Goal: Information Seeking & Learning: Learn about a topic

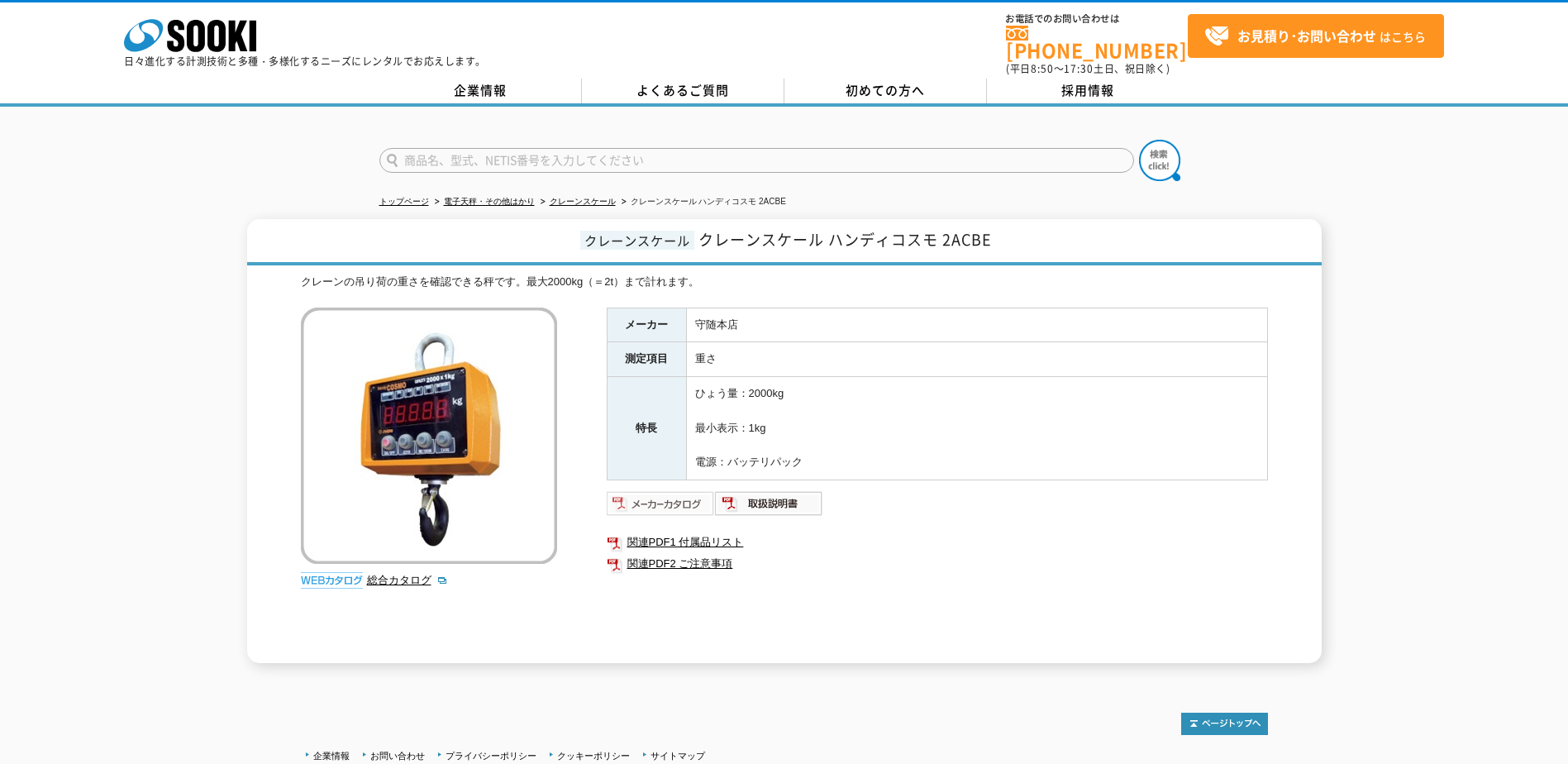
click at [665, 494] on img at bounding box center [660, 503] width 109 height 26
click at [789, 492] on img at bounding box center [769, 503] width 109 height 26
drag, startPoint x: 749, startPoint y: 385, endPoint x: 805, endPoint y: 390, distance: 56.2
click at [805, 390] on td "ひょう量：2000kg 最小表示：1kg 電源：バッテリパック" at bounding box center [977, 428] width 581 height 103
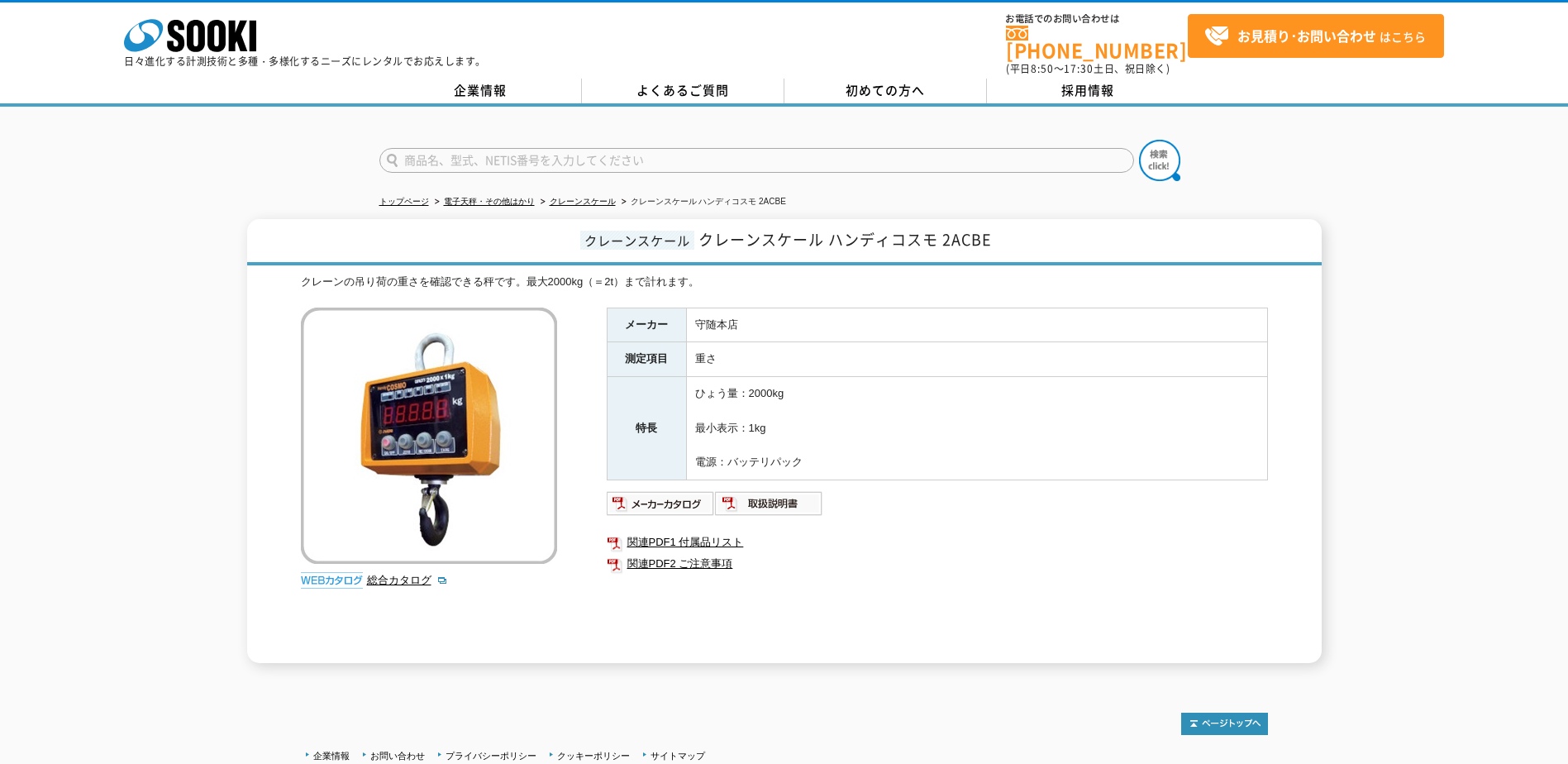
click at [939, 231] on span "クレーンスケール ハンディコスモ 2ACBE" at bounding box center [845, 239] width 294 height 23
click at [969, 229] on span "クレーンスケール ハンディコスモ 2ACBE" at bounding box center [845, 239] width 294 height 23
drag, startPoint x: 955, startPoint y: 230, endPoint x: 1016, endPoint y: 230, distance: 61.0
click at [1016, 230] on h1 "クレーンスケール クレーンスケール ハンディコスモ 2ACBE" at bounding box center [785, 241] width 1075 height 46
copy span "ACBE"
